Goal: Task Accomplishment & Management: Use online tool/utility

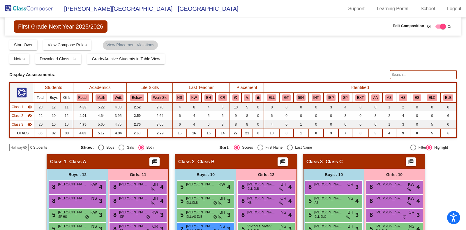
scroll to position [126, 0]
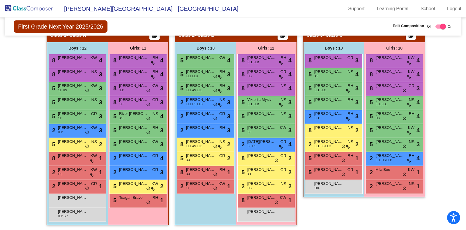
click at [42, 8] on img at bounding box center [29, 8] width 58 height 17
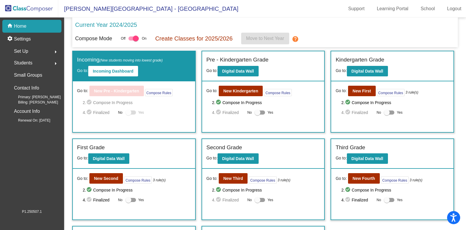
click at [353, 96] on div "Go to: New First Compose Rules 3 rule(s) 2. check_circle Compose In Progress 4.…" at bounding box center [392, 106] width 122 height 51
click at [357, 86] on button "New First" at bounding box center [362, 91] width 28 height 10
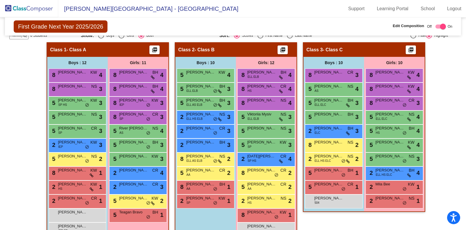
scroll to position [126, 0]
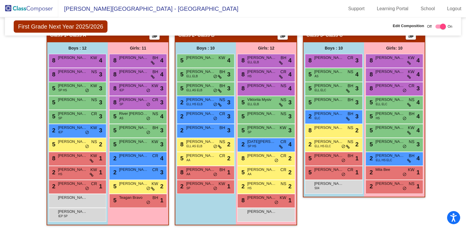
click at [272, 36] on div "Class 2 - Class B picture_as_pdf" at bounding box center [235, 35] width 121 height 14
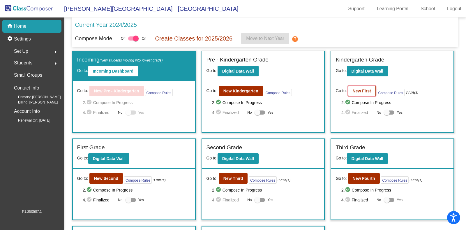
click at [358, 91] on b "New First" at bounding box center [362, 91] width 18 height 5
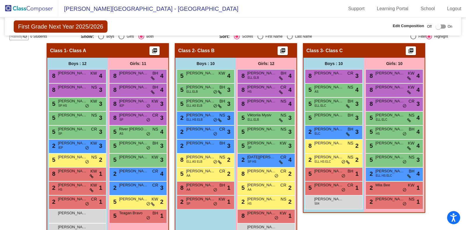
scroll to position [126, 0]
